Goal: Navigation & Orientation: Understand site structure

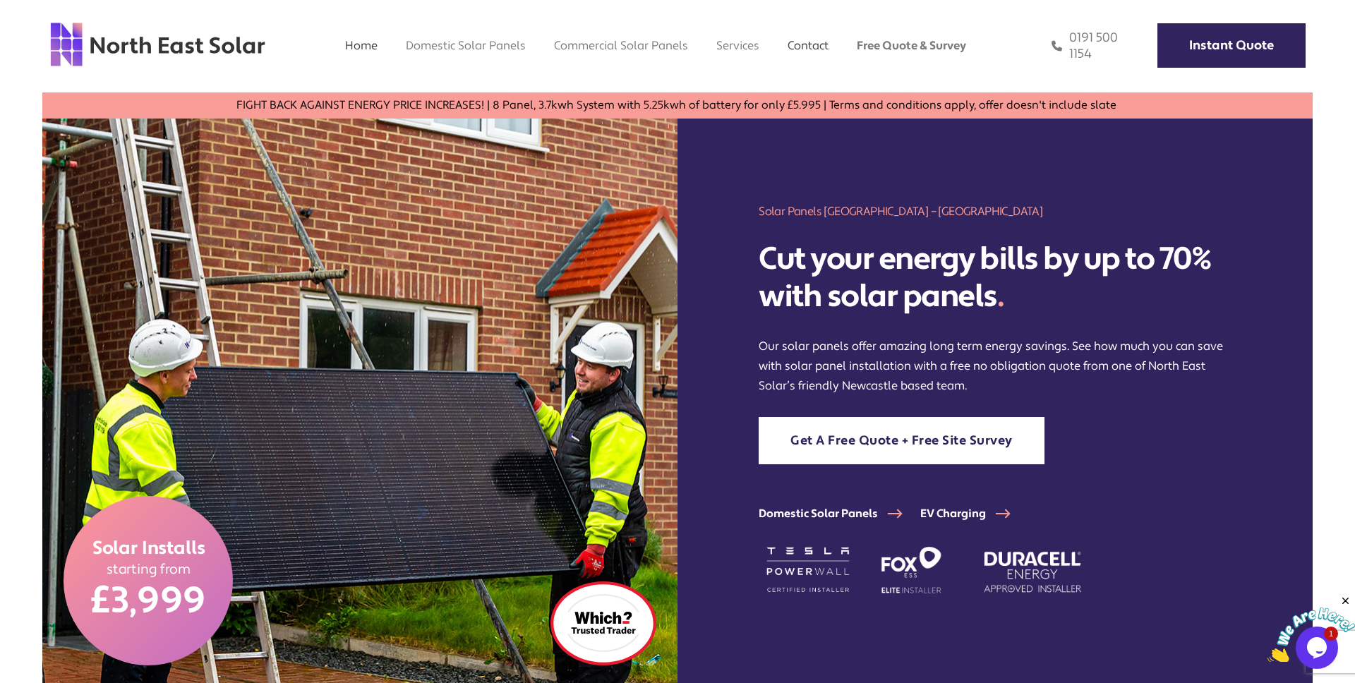
click at [814, 39] on link "Contact" at bounding box center [808, 45] width 41 height 15
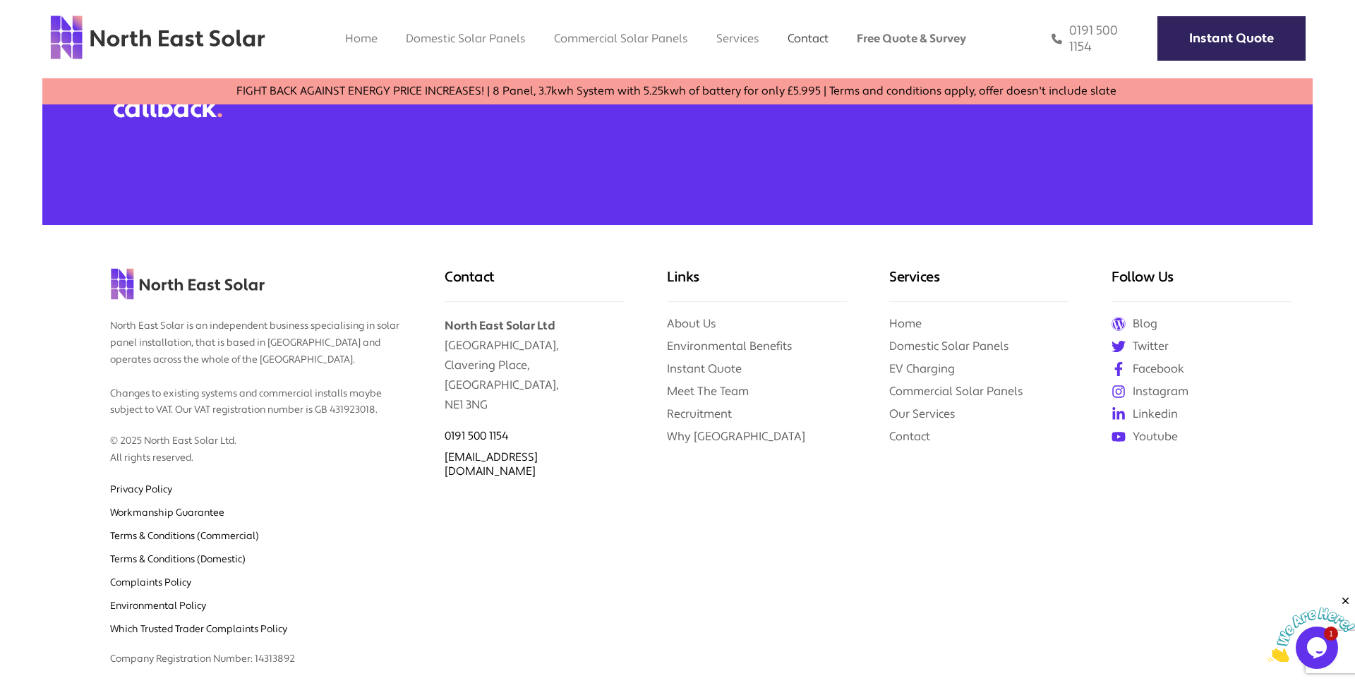
scroll to position [1618, 0]
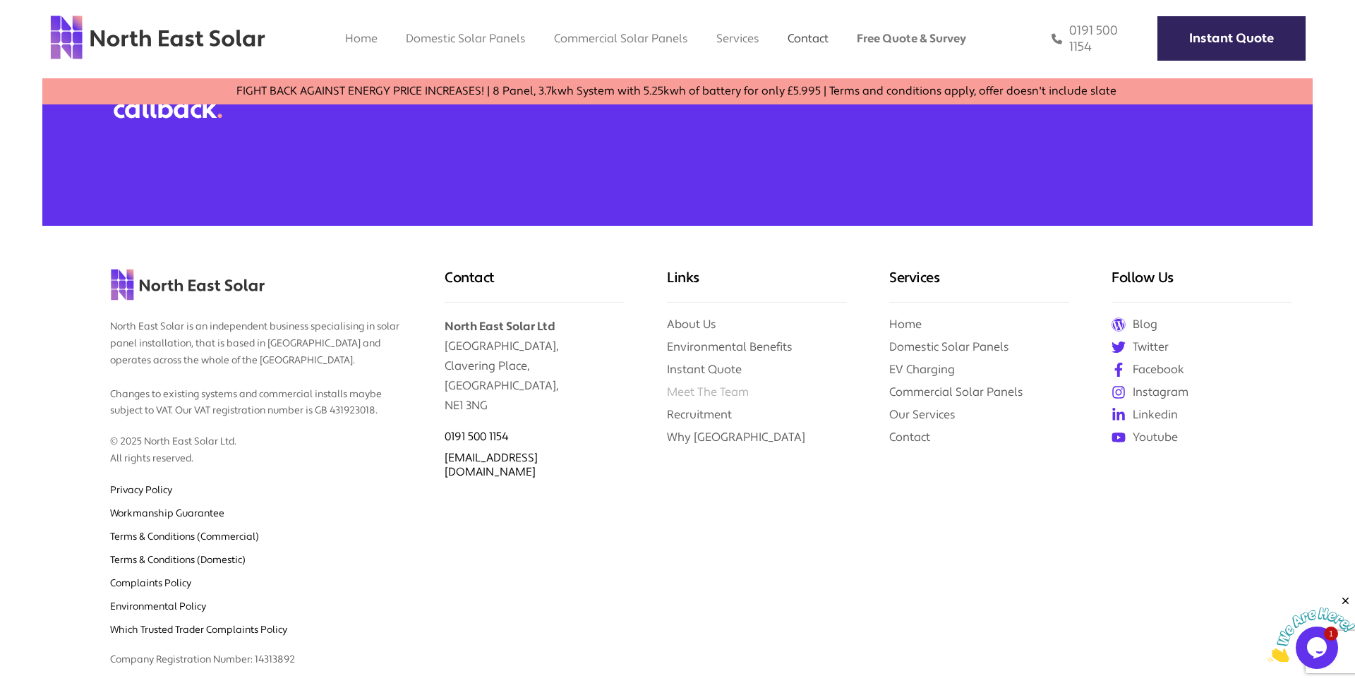
click at [721, 399] on link "Meet The Team" at bounding box center [708, 392] width 82 height 15
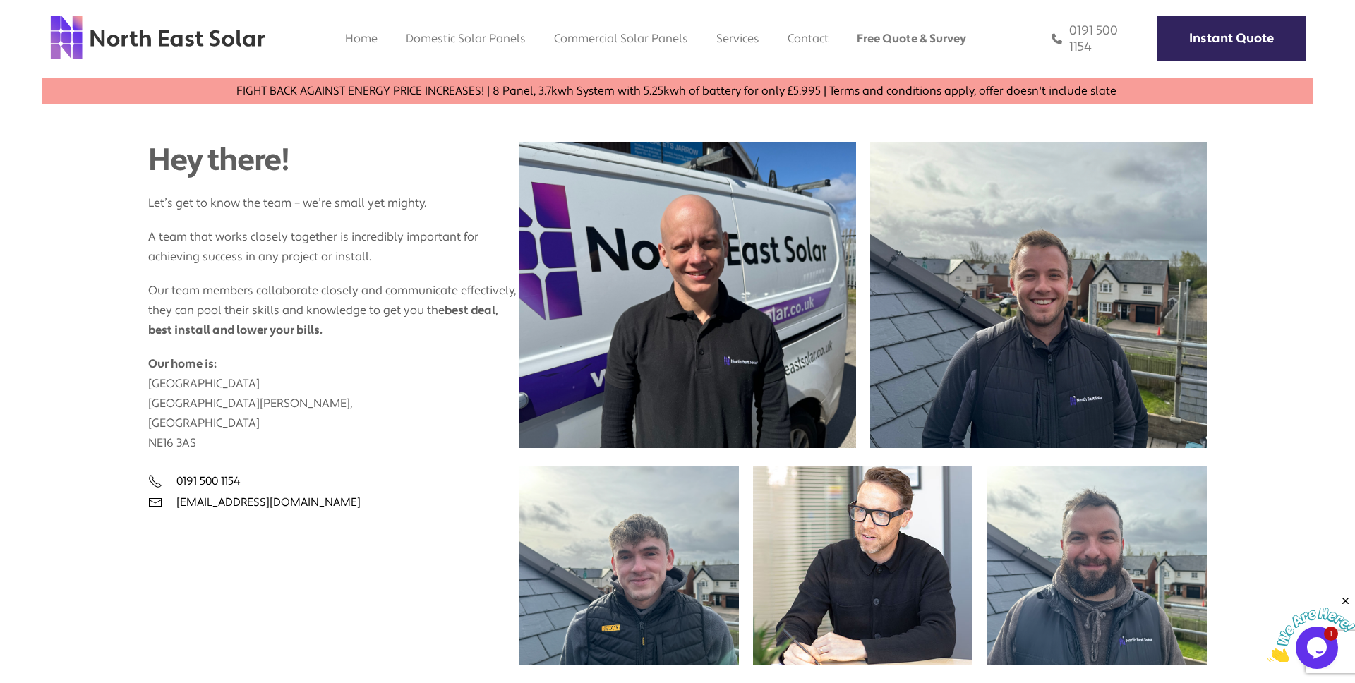
scroll to position [450, 0]
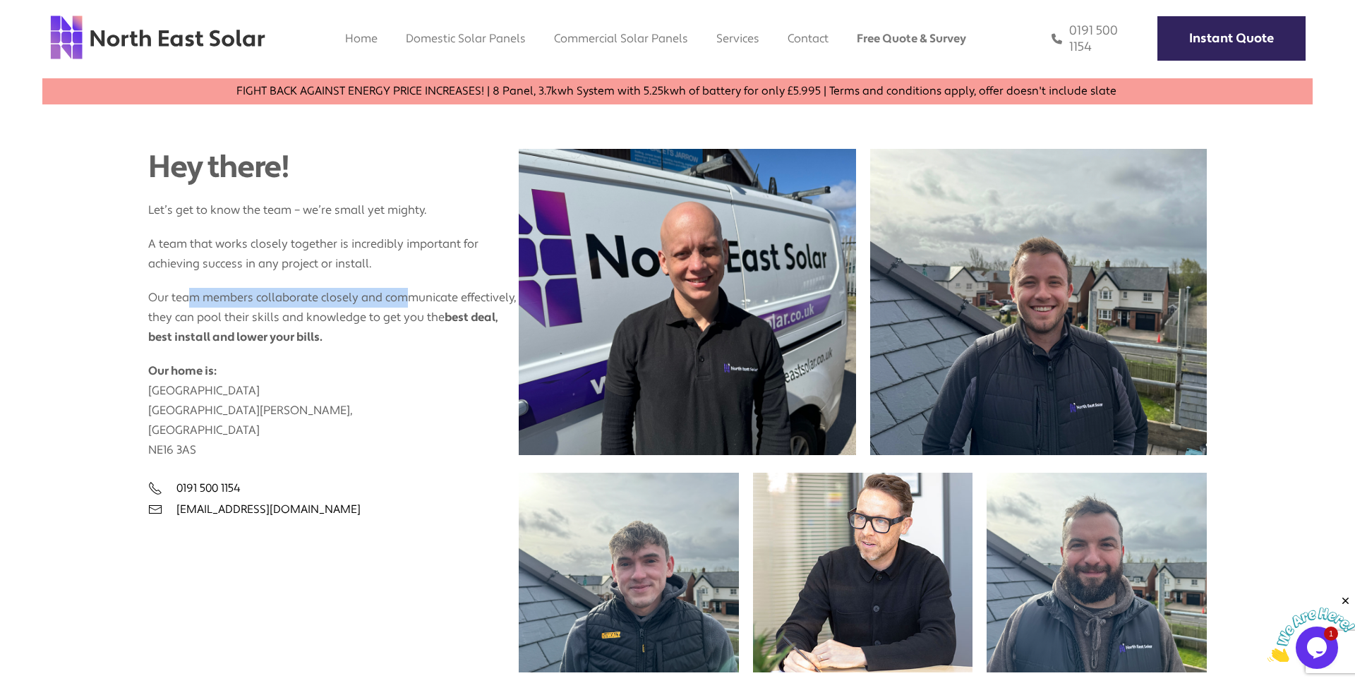
drag, startPoint x: 193, startPoint y: 293, endPoint x: 420, endPoint y: 303, distance: 227.5
click at [416, 302] on p "Our team members collaborate closely and communicate effectively, they can pool…" at bounding box center [333, 310] width 371 height 73
click at [420, 303] on p "Our team members collaborate closely and communicate effectively, they can pool…" at bounding box center [333, 310] width 371 height 73
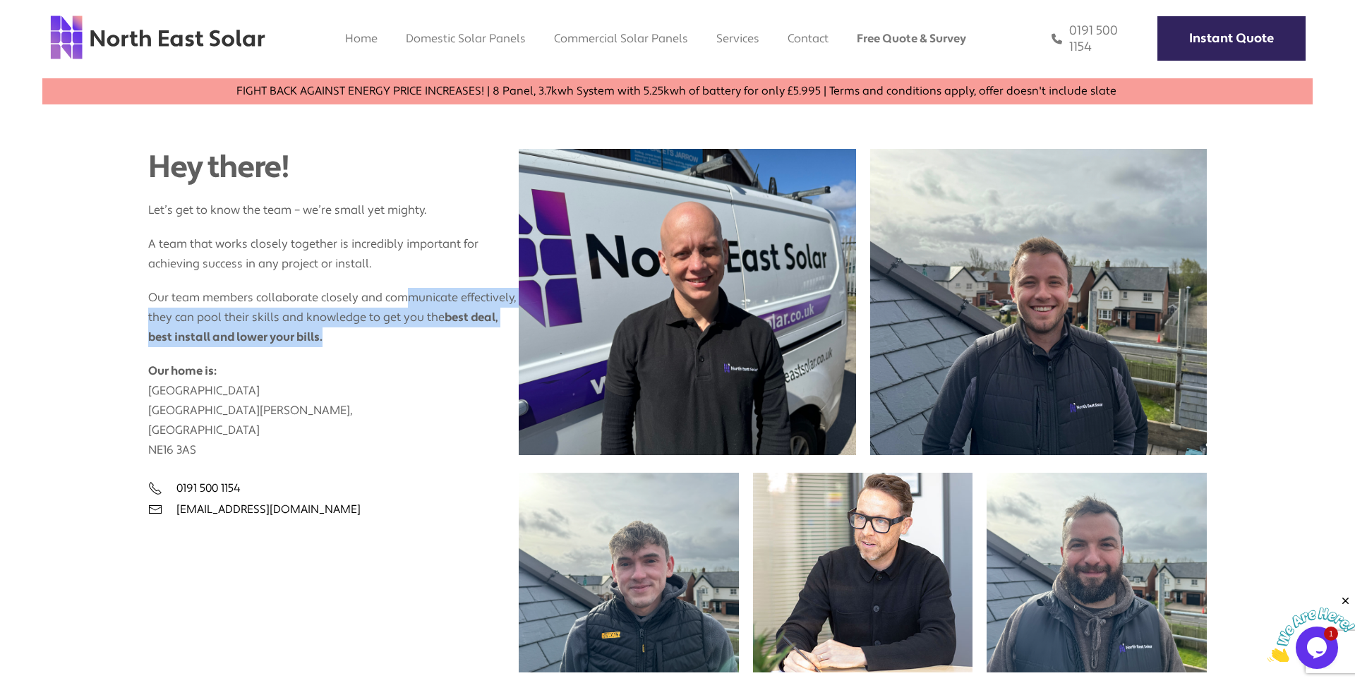
drag, startPoint x: 404, startPoint y: 301, endPoint x: 412, endPoint y: 331, distance: 31.3
click at [412, 331] on p "Our team members collaborate closely and communicate effectively, they can pool…" at bounding box center [333, 310] width 371 height 73
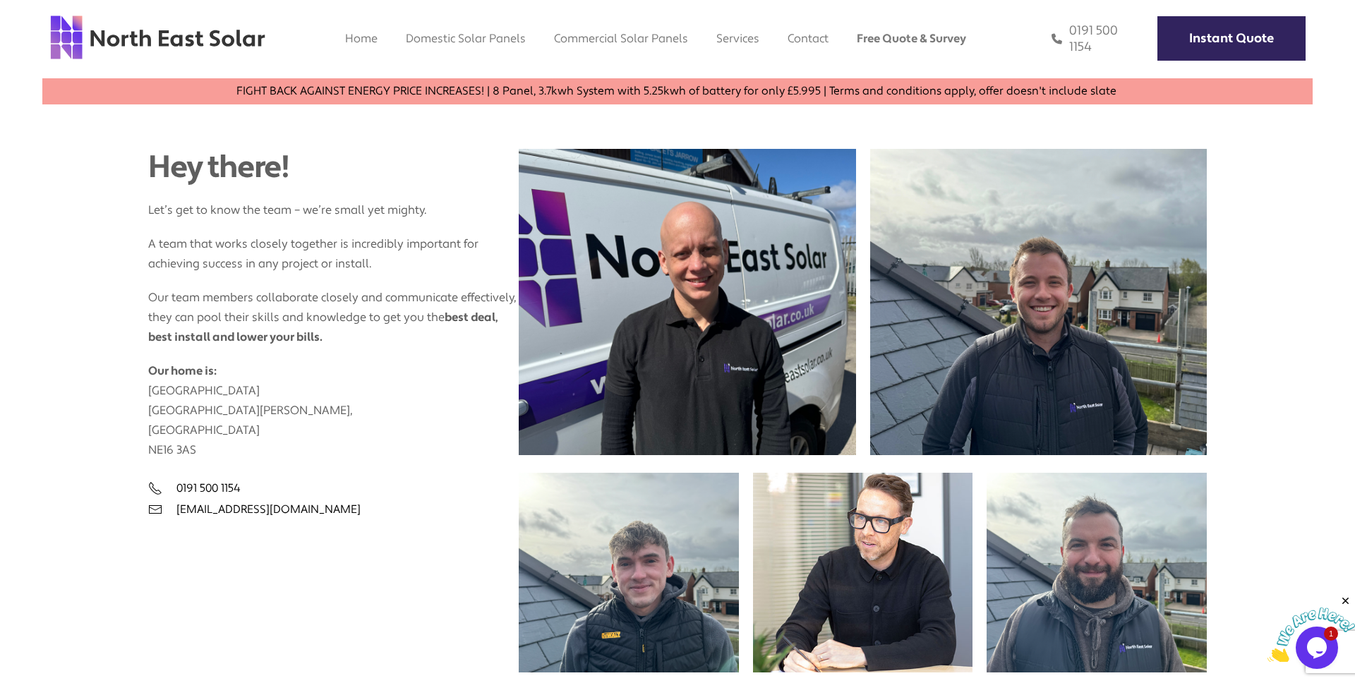
click at [1344, 599] on icon "Close" at bounding box center [1346, 601] width 13 height 13
click at [654, 41] on link "Commercial Solar Panels" at bounding box center [621, 38] width 134 height 15
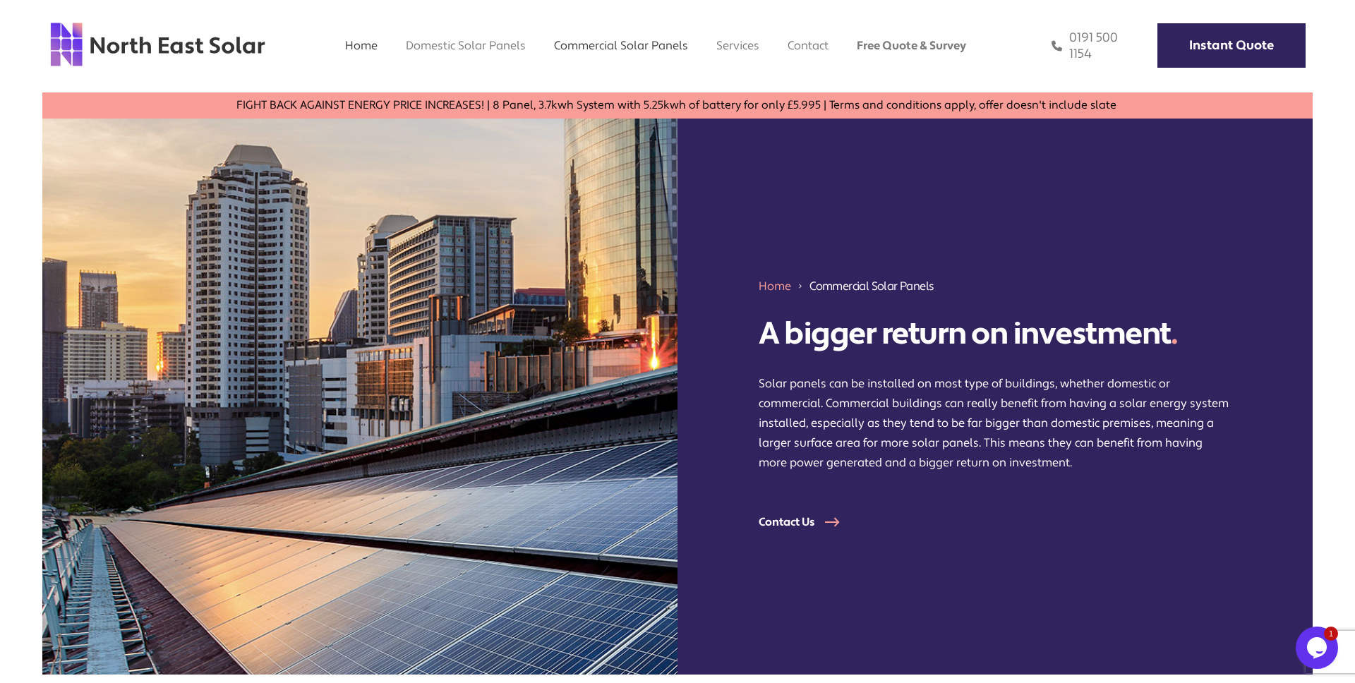
click at [365, 49] on link "Home" at bounding box center [361, 45] width 32 height 15
